Goal: Information Seeking & Learning: Compare options

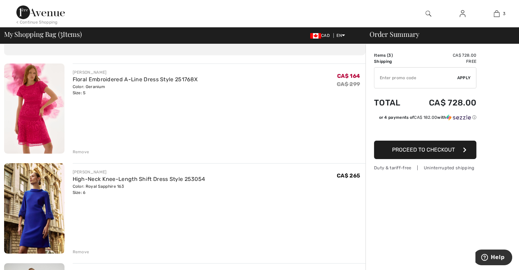
scroll to position [31, 0]
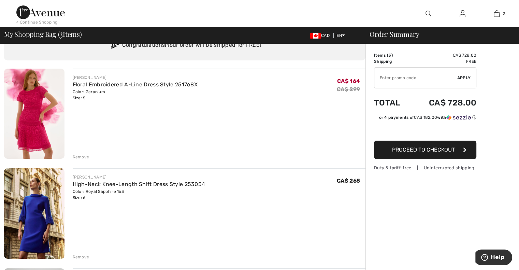
click at [35, 125] on img at bounding box center [34, 114] width 60 height 90
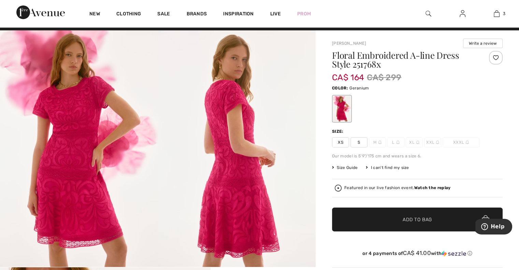
scroll to position [9, 0]
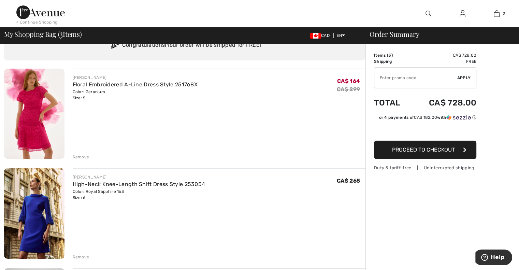
click at [46, 224] on img at bounding box center [34, 213] width 60 height 90
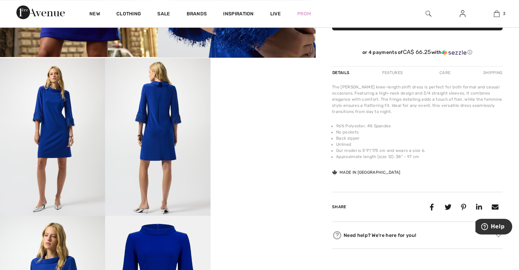
scroll to position [198, 0]
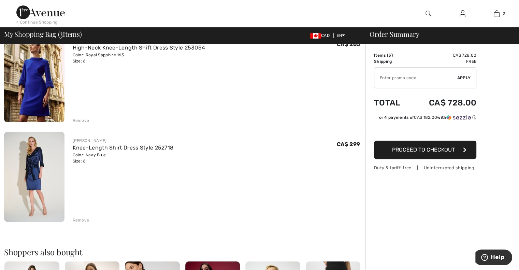
scroll to position [168, 0]
click at [28, 165] on img at bounding box center [34, 177] width 60 height 90
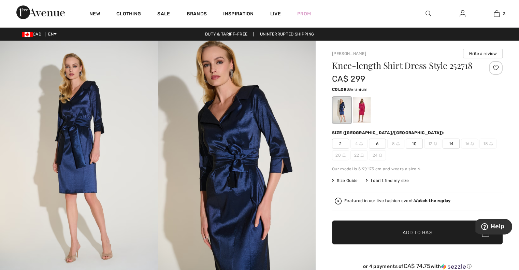
click at [365, 108] on div at bounding box center [362, 110] width 18 height 26
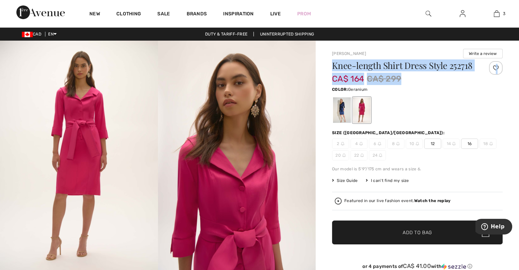
drag, startPoint x: 518, startPoint y: 46, endPoint x: 520, endPoint y: 59, distance: 12.8
click at [519, 59] on html "We value your privacy We use cookies to enhance your browsing experience, serve…" at bounding box center [259, 135] width 519 height 270
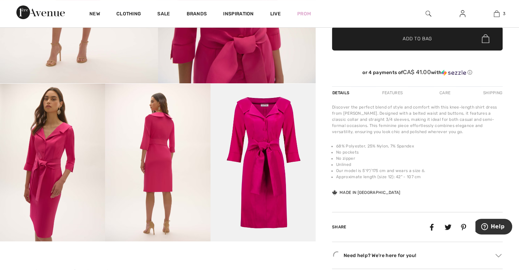
scroll to position [198, 0]
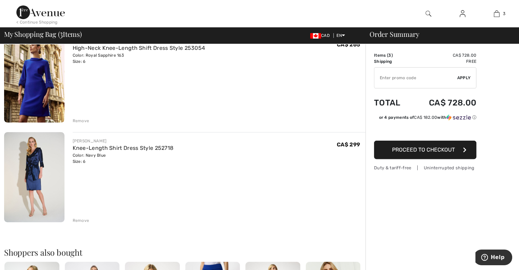
click at [29, 178] on img at bounding box center [34, 177] width 60 height 90
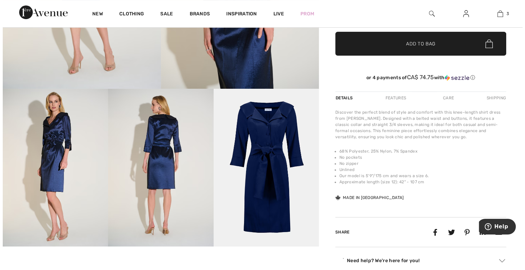
scroll to position [190, 0]
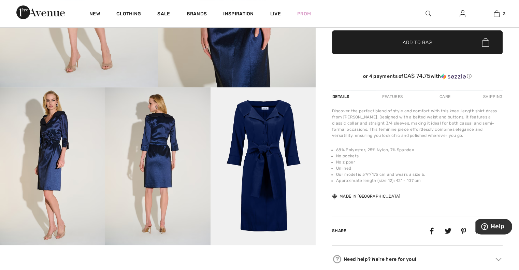
click at [276, 147] on img at bounding box center [263, 166] width 105 height 158
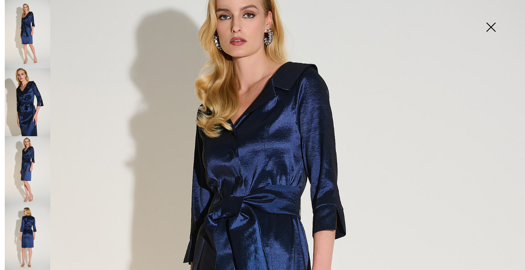
scroll to position [70, 0]
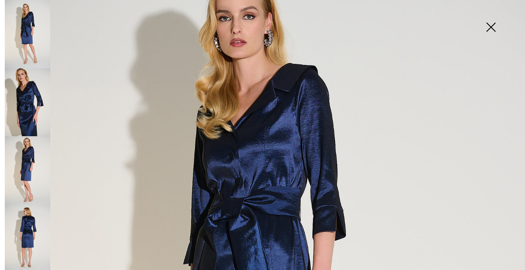
click at [45, 26] on img at bounding box center [27, 34] width 45 height 68
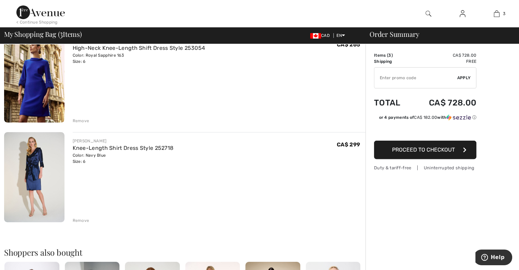
click at [35, 176] on img at bounding box center [34, 177] width 60 height 90
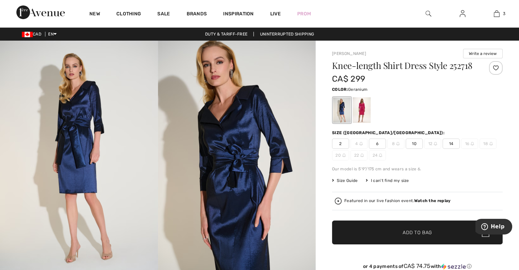
click at [365, 108] on div at bounding box center [362, 110] width 18 height 26
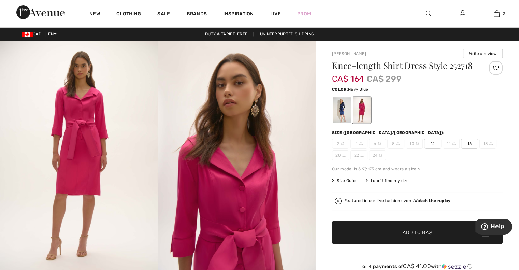
click at [338, 109] on div at bounding box center [342, 110] width 18 height 26
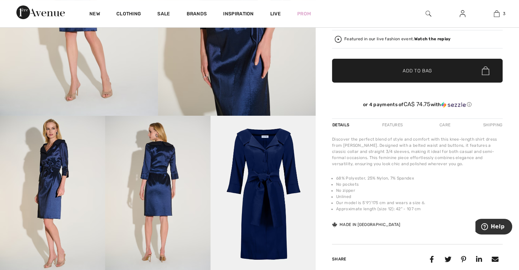
scroll to position [163, 0]
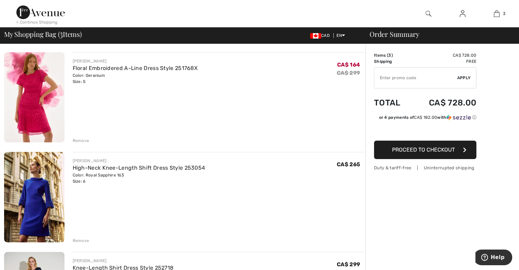
scroll to position [16, 0]
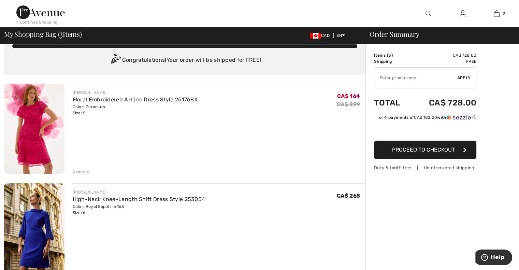
click at [30, 121] on img at bounding box center [34, 129] width 60 height 90
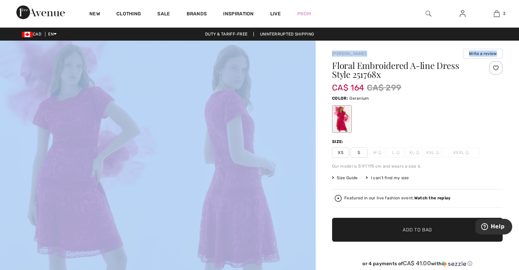
drag, startPoint x: 519, startPoint y: 36, endPoint x: 524, endPoint y: 54, distance: 19.1
click at [519, 54] on html "We value your privacy We use cookies to enhance your browsing experience, serve…" at bounding box center [259, 135] width 519 height 270
click at [164, 169] on img at bounding box center [237, 159] width 158 height 237
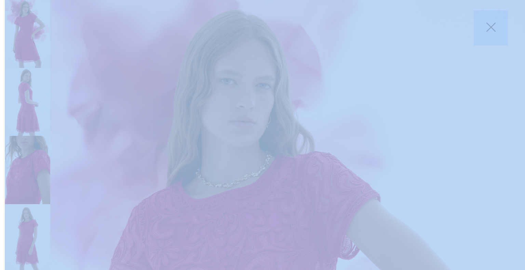
click at [479, 38] on img at bounding box center [490, 27] width 34 height 35
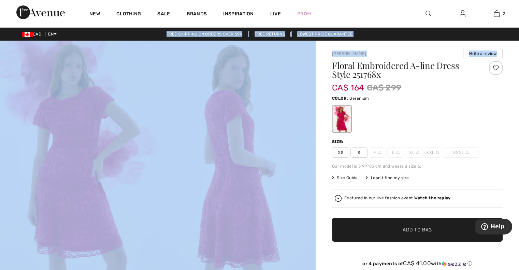
click at [108, 146] on img at bounding box center [79, 159] width 158 height 237
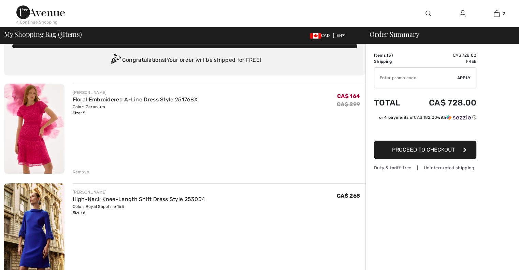
click at [22, 126] on img at bounding box center [34, 129] width 60 height 90
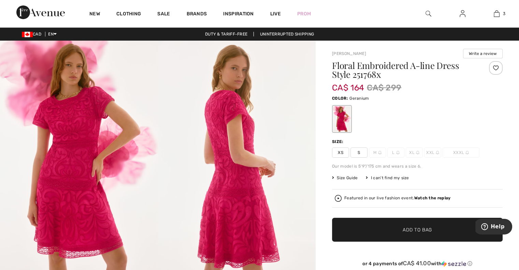
click at [240, 145] on img at bounding box center [237, 159] width 158 height 237
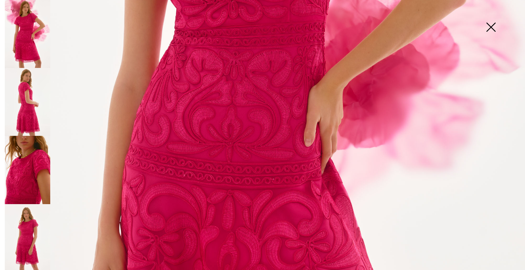
scroll to position [303, 0]
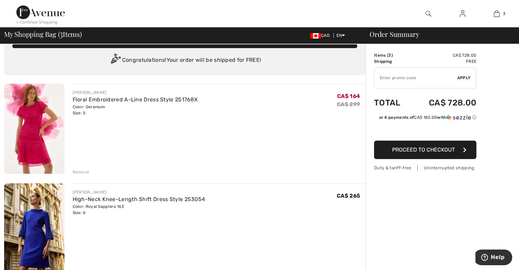
click at [31, 130] on img at bounding box center [34, 129] width 60 height 90
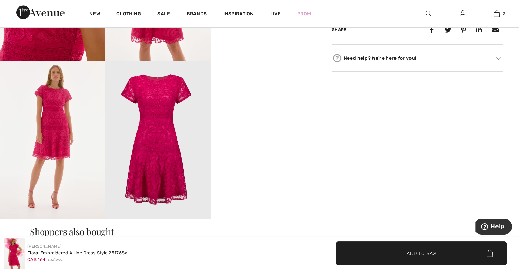
scroll to position [377, 0]
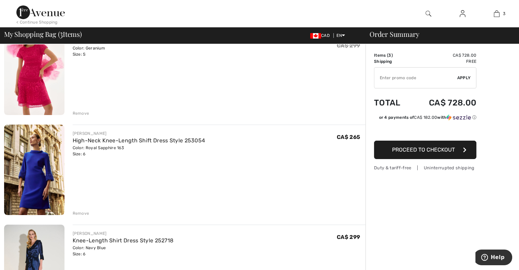
scroll to position [76, 0]
click at [40, 163] on img at bounding box center [34, 169] width 60 height 90
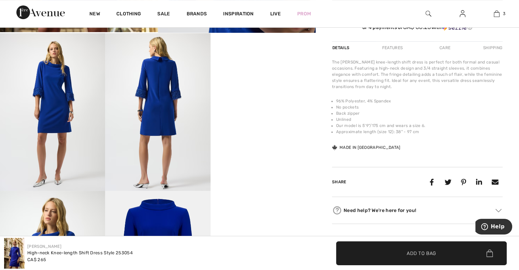
scroll to position [196, 0]
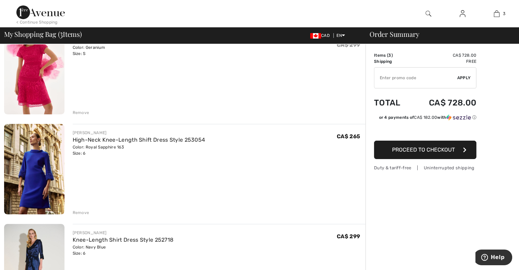
click at [36, 238] on img at bounding box center [34, 269] width 60 height 90
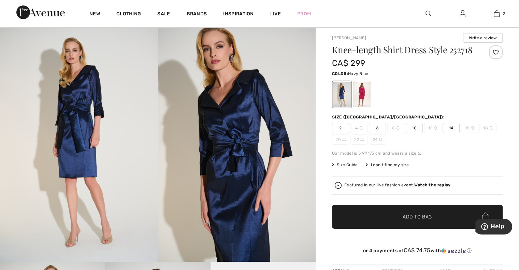
scroll to position [9, 0]
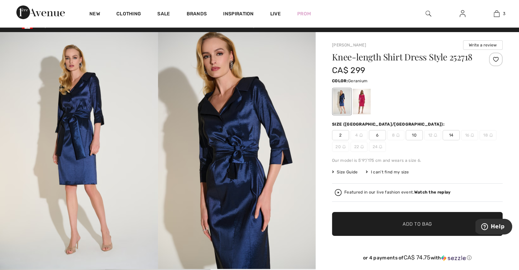
click at [362, 108] on div at bounding box center [362, 102] width 18 height 26
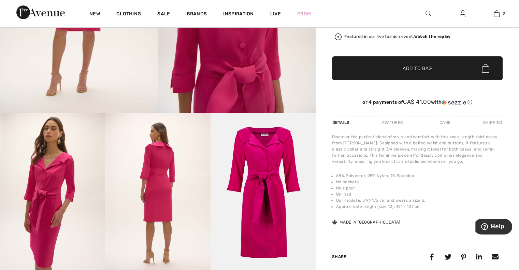
scroll to position [0, 0]
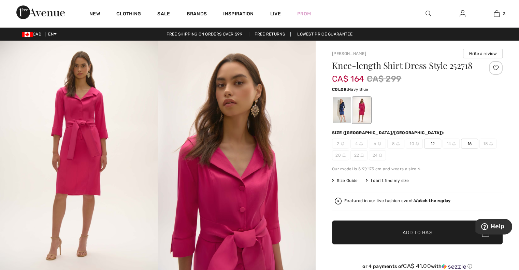
click at [345, 113] on div at bounding box center [342, 110] width 18 height 26
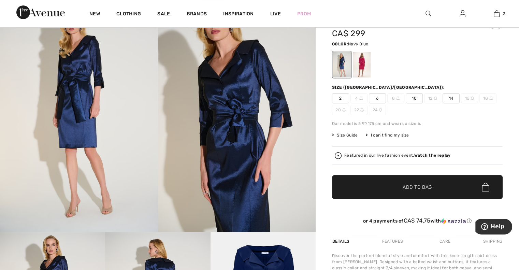
scroll to position [33, 0]
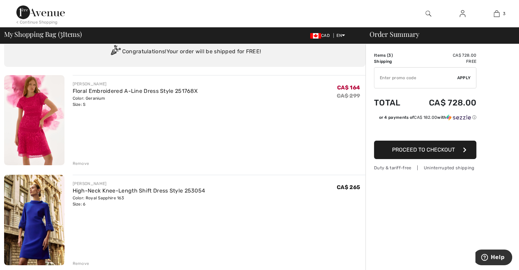
scroll to position [24, 0]
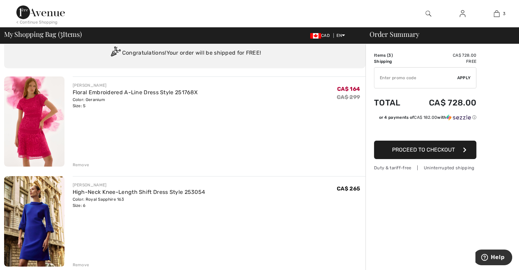
click at [38, 123] on img at bounding box center [34, 121] width 60 height 90
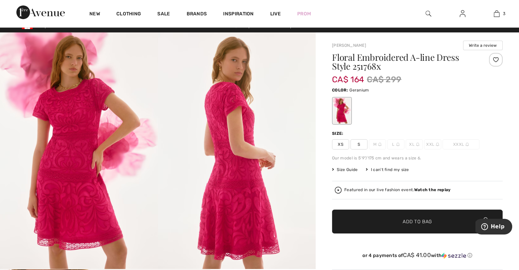
scroll to position [3, 0]
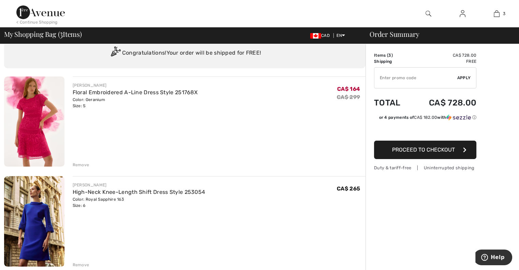
click at [48, 224] on img at bounding box center [34, 221] width 60 height 90
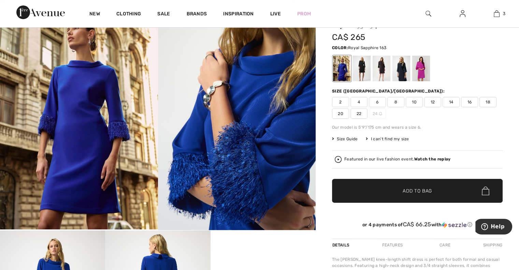
scroll to position [5, 0]
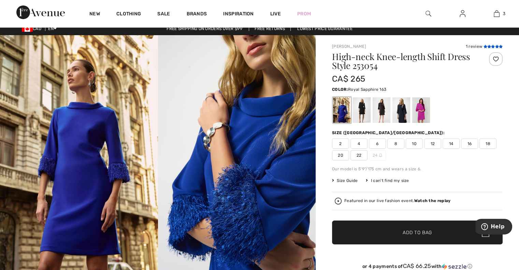
click at [490, 46] on icon at bounding box center [490, 46] width 4 height 3
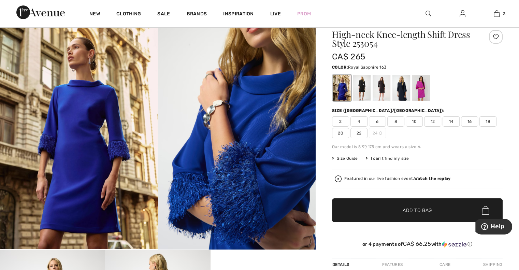
scroll to position [26, 0]
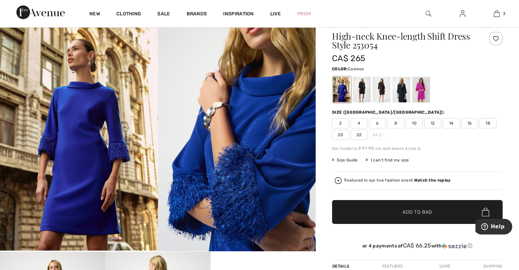
click at [422, 92] on div at bounding box center [422, 90] width 18 height 26
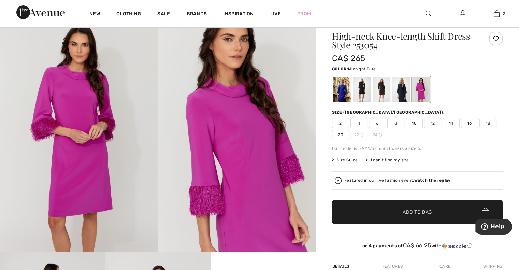
click at [406, 96] on div at bounding box center [402, 90] width 18 height 26
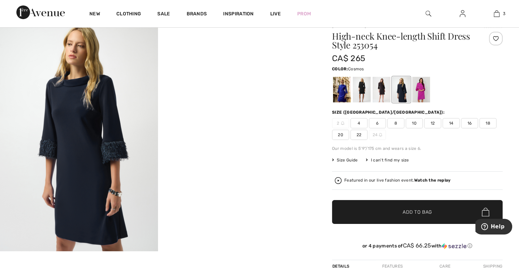
click at [416, 91] on div at bounding box center [422, 90] width 18 height 26
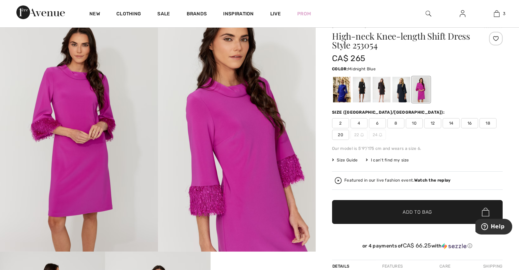
click at [396, 94] on div at bounding box center [402, 90] width 18 height 26
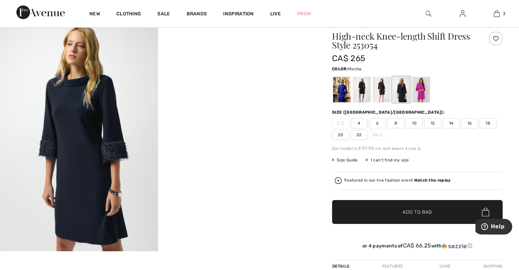
click at [386, 97] on div at bounding box center [382, 90] width 18 height 26
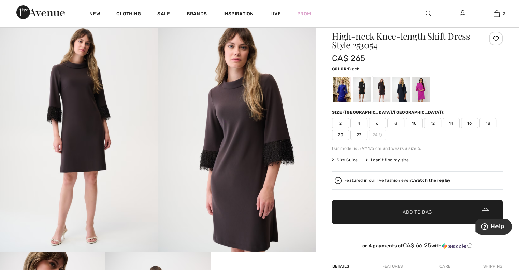
click at [366, 95] on div at bounding box center [362, 90] width 18 height 26
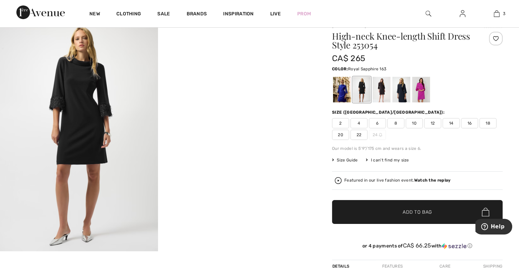
click at [344, 96] on div at bounding box center [342, 90] width 18 height 26
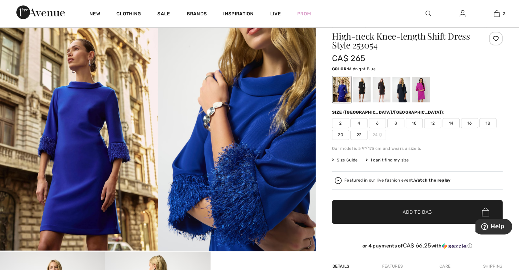
click at [401, 94] on div at bounding box center [402, 90] width 18 height 26
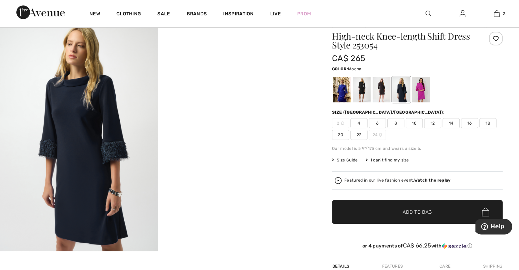
click at [375, 95] on div at bounding box center [382, 90] width 18 height 26
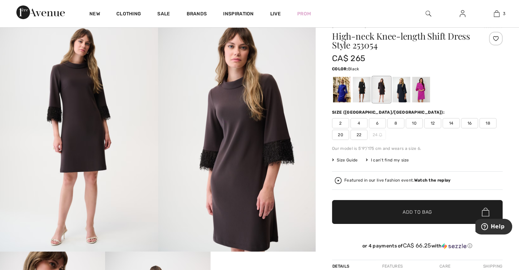
click at [367, 95] on div at bounding box center [362, 90] width 18 height 26
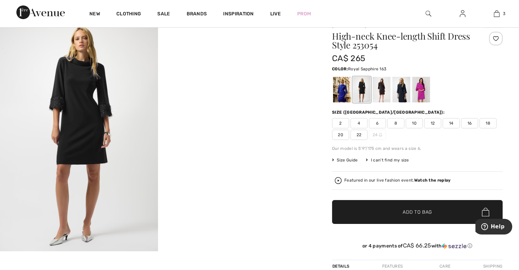
click at [348, 92] on div at bounding box center [342, 90] width 18 height 26
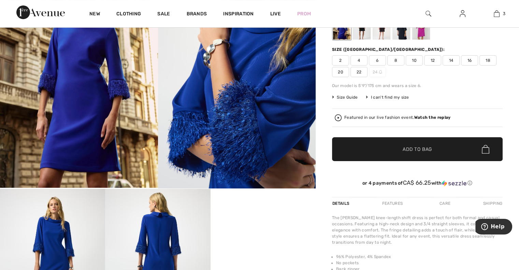
scroll to position [0, 0]
